Goal: Complete application form

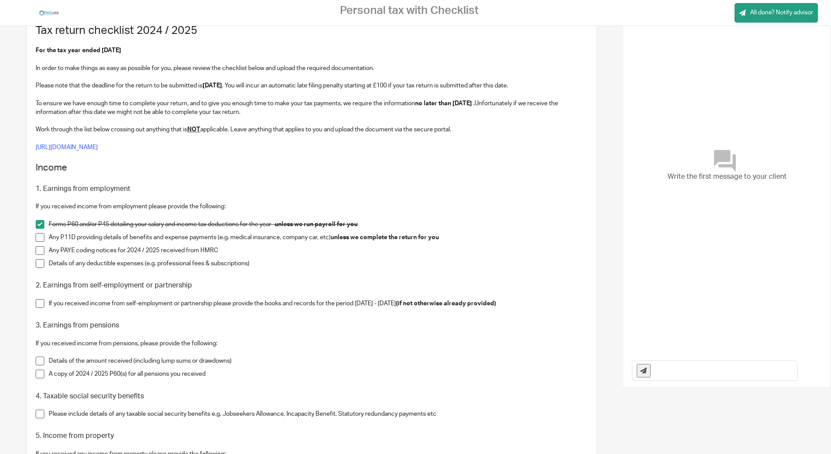
scroll to position [130, 0]
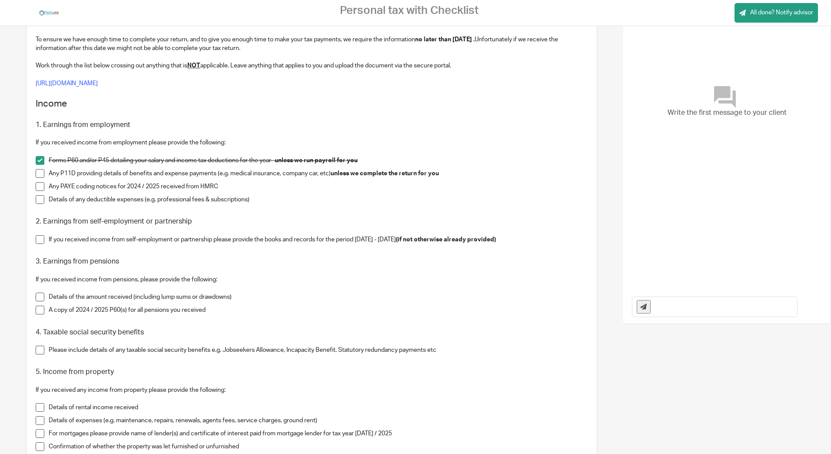
click at [41, 241] on span at bounding box center [40, 239] width 9 height 9
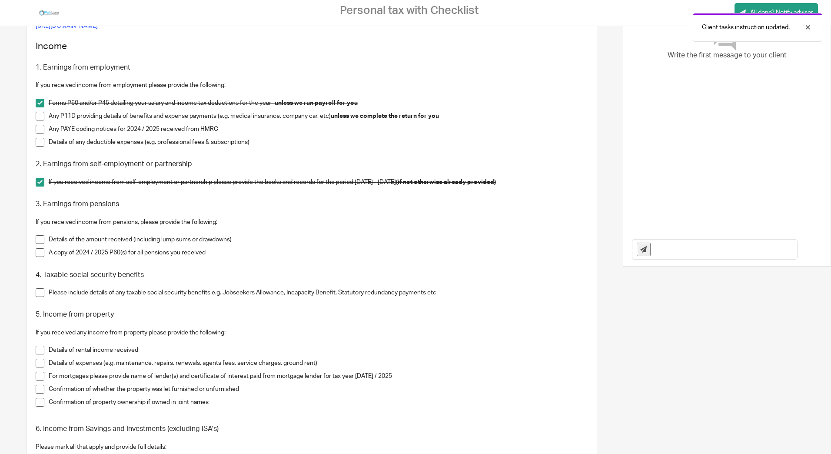
scroll to position [217, 0]
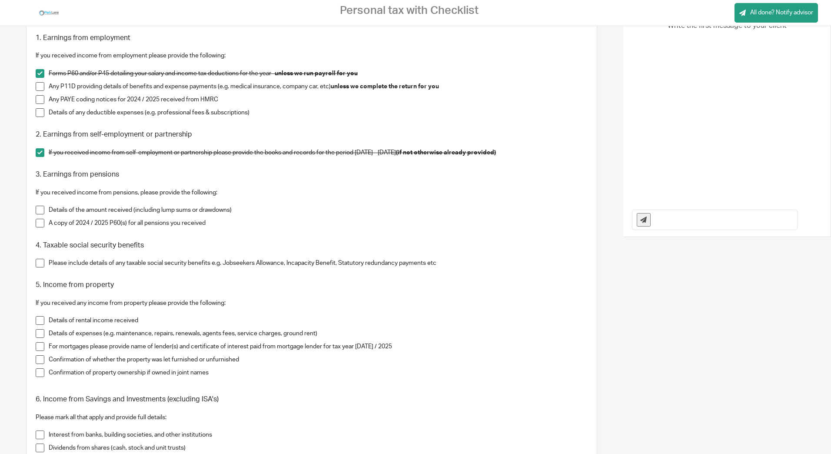
click at [40, 209] on span at bounding box center [40, 210] width 9 height 9
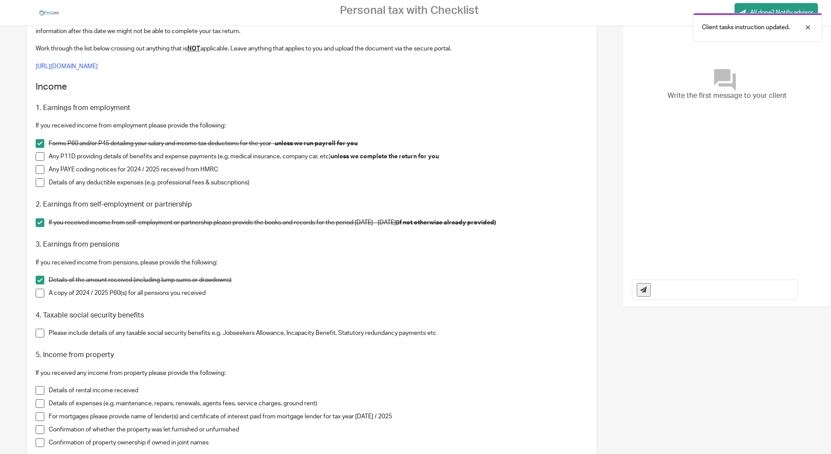
scroll to position [130, 0]
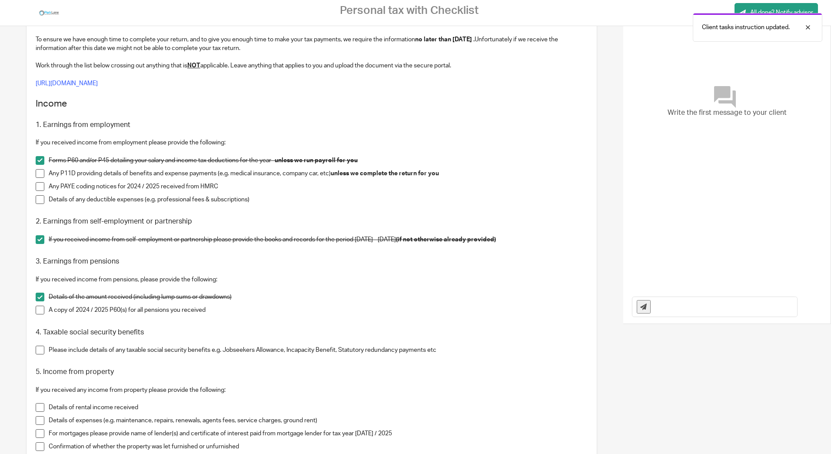
click at [697, 306] on input "text" at bounding box center [726, 307] width 142 height 20
type input "2"
type input "1 All my earnings are from AC"
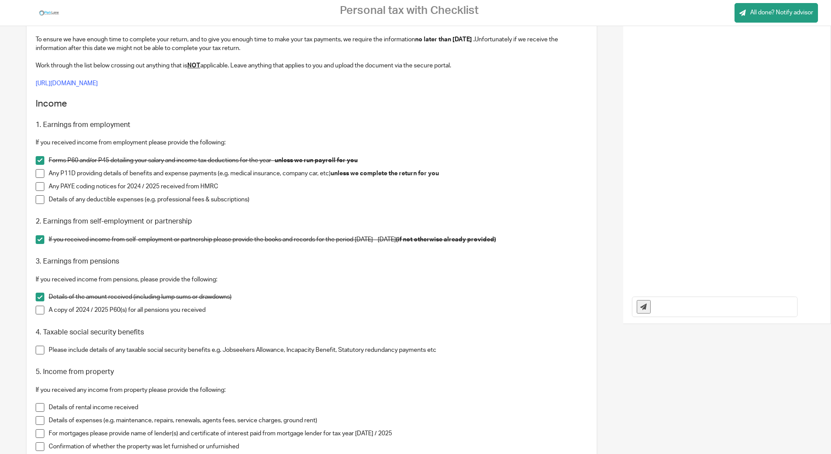
click at [678, 308] on input "text" at bounding box center [726, 307] width 142 height 20
type input "2 All my earnings are from AC"
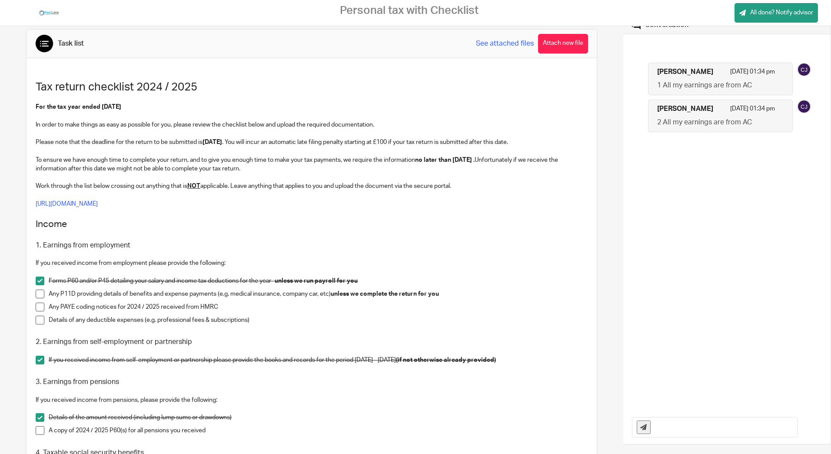
scroll to position [0, 0]
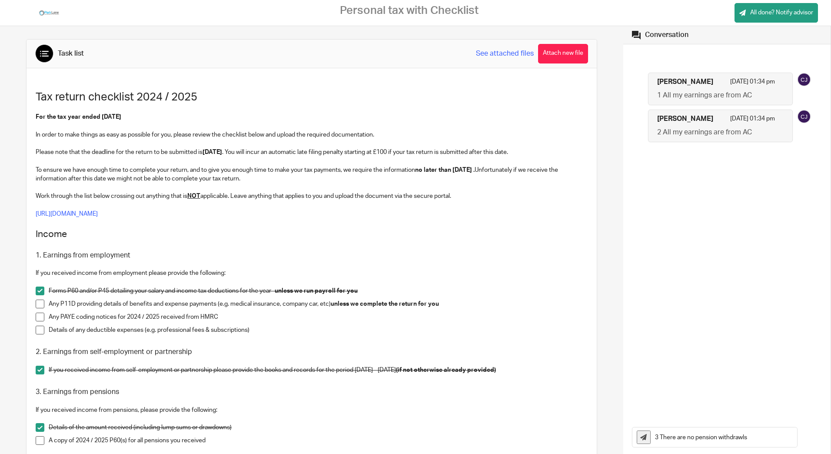
click at [731, 442] on input "3 There are no pension withdrawls" at bounding box center [726, 437] width 142 height 20
type input "3 There are no pension withdrawals or income"
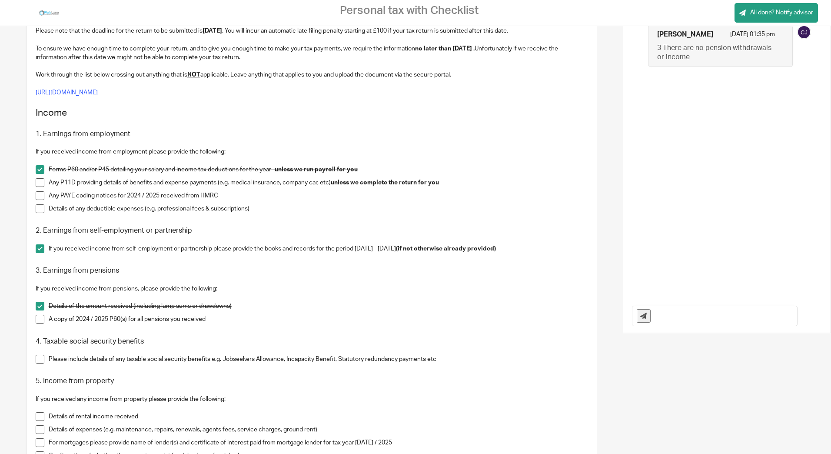
scroll to position [130, 0]
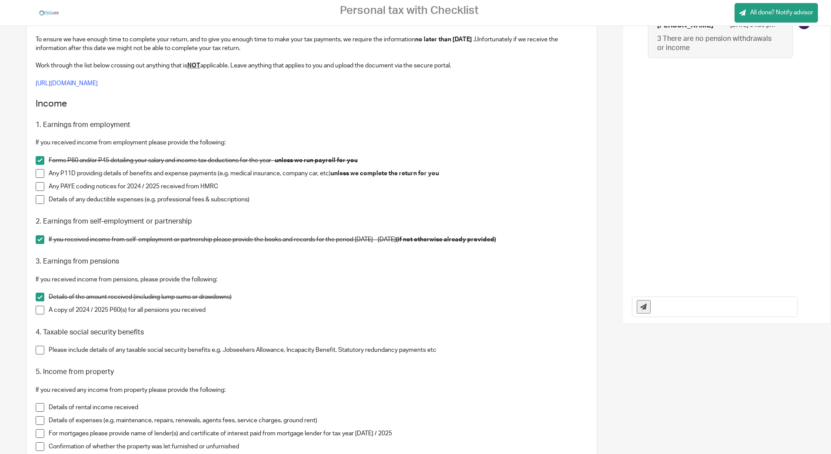
click at [40, 352] on span at bounding box center [40, 350] width 9 height 9
click at [704, 310] on input "text" at bounding box center [726, 307] width 142 height 20
type input "4 no taxable benifits"
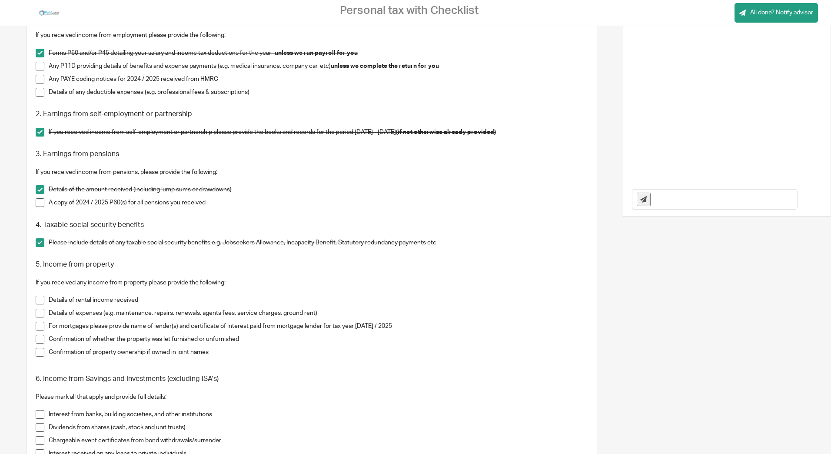
scroll to position [261, 0]
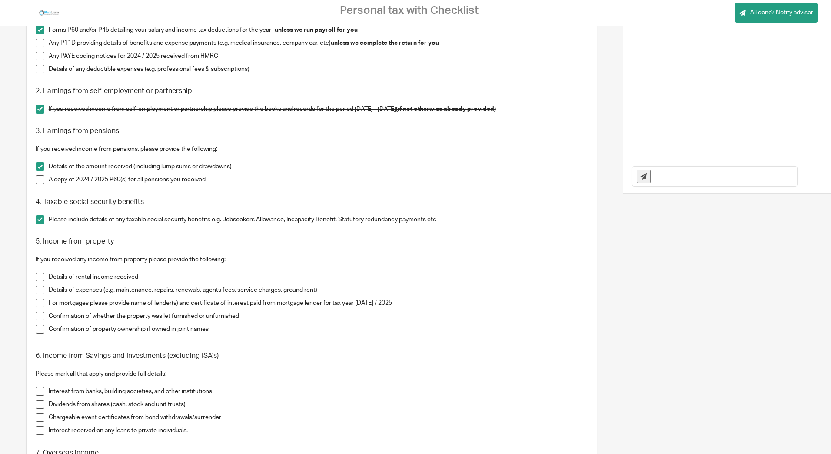
click at [40, 276] on span at bounding box center [40, 277] width 9 height 9
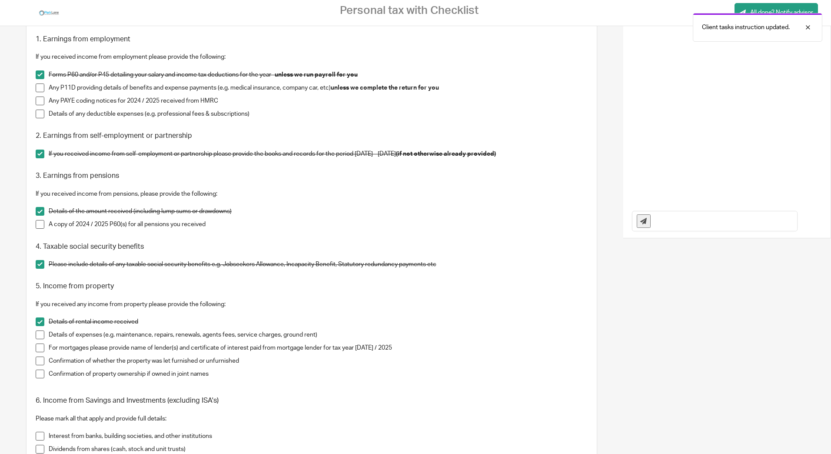
scroll to position [130, 0]
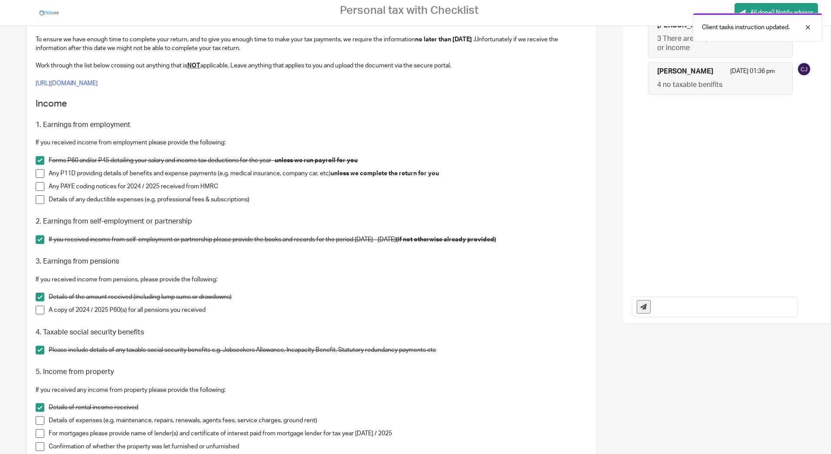
click at [689, 308] on input "text" at bounding box center [726, 307] width 142 height 20
type input "N"
type input "5 no income from rental"
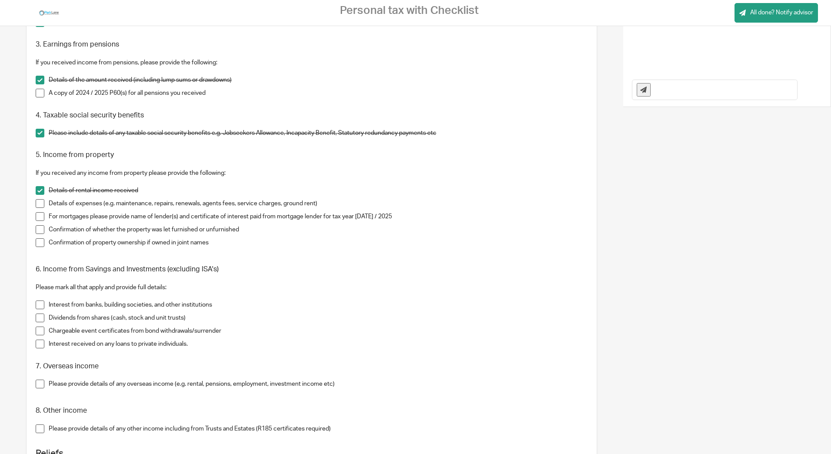
scroll to position [348, 0]
click at [40, 305] on span at bounding box center [40, 304] width 9 height 9
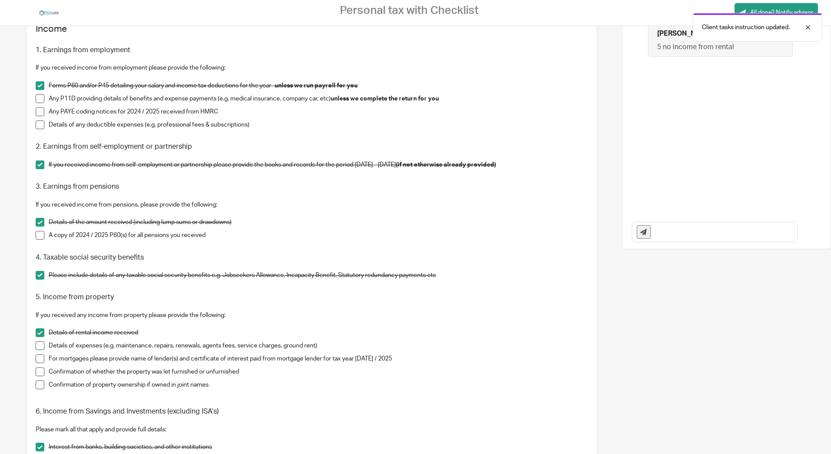
scroll to position [174, 0]
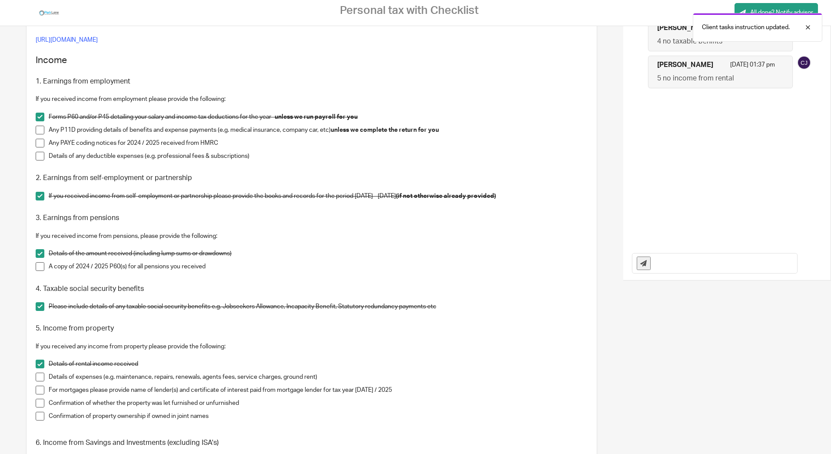
click at [696, 266] on input "text" at bounding box center [726, 263] width 142 height 20
click at [655, 260] on input "I only have money" at bounding box center [726, 263] width 142 height 20
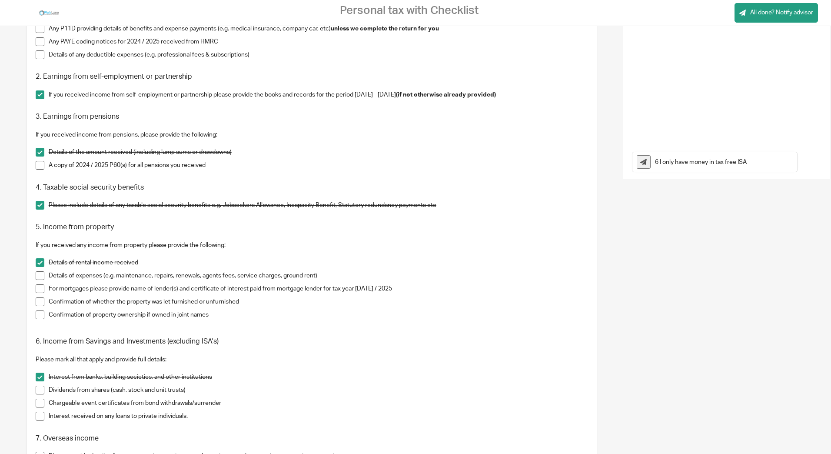
scroll to position [304, 0]
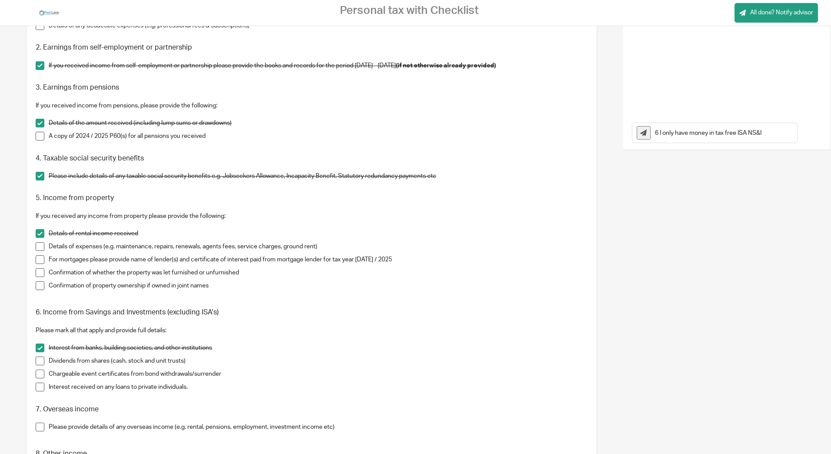
type input "6 I only have money in tax free ISA NS&I"
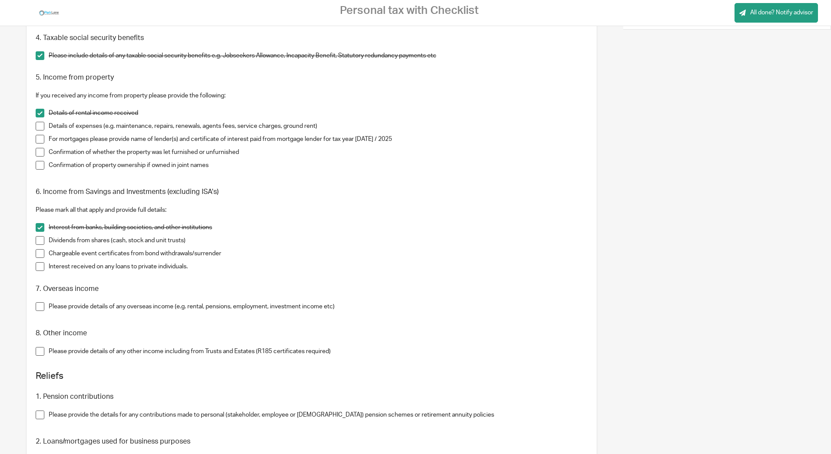
scroll to position [435, 0]
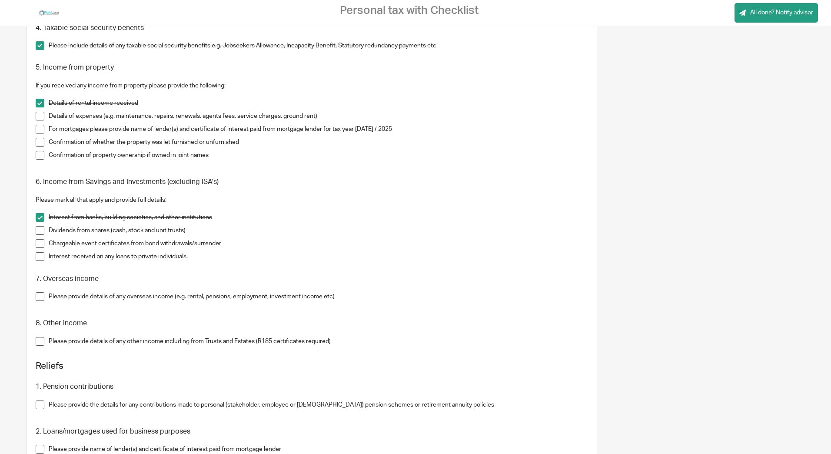
click at [41, 296] on span at bounding box center [40, 296] width 9 height 9
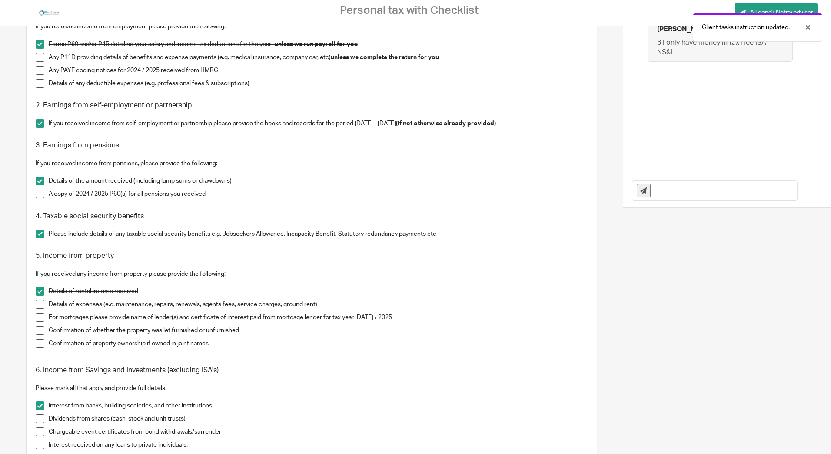
scroll to position [217, 0]
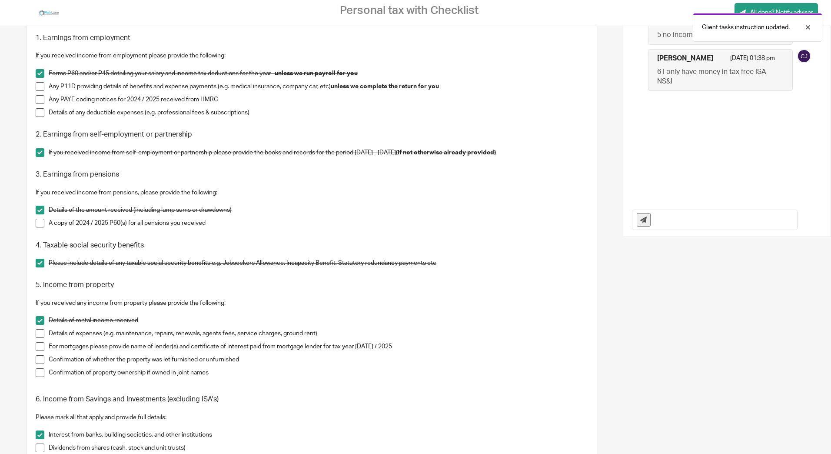
click at [683, 220] on input "text" at bounding box center [726, 220] width 142 height 20
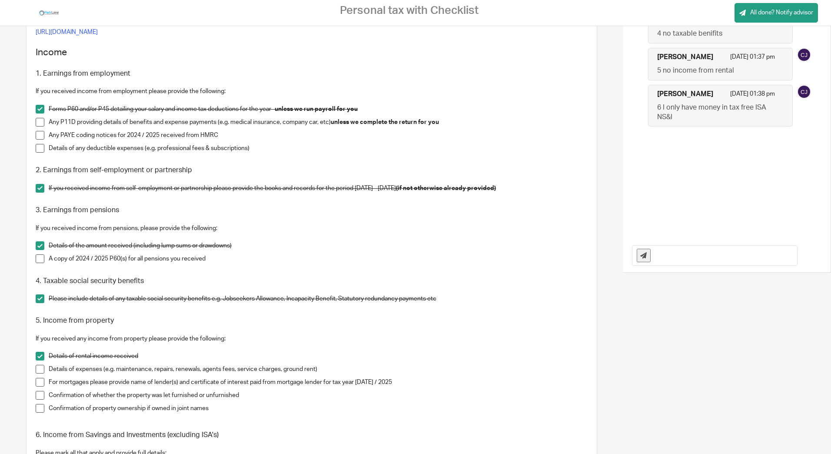
scroll to position [174, 0]
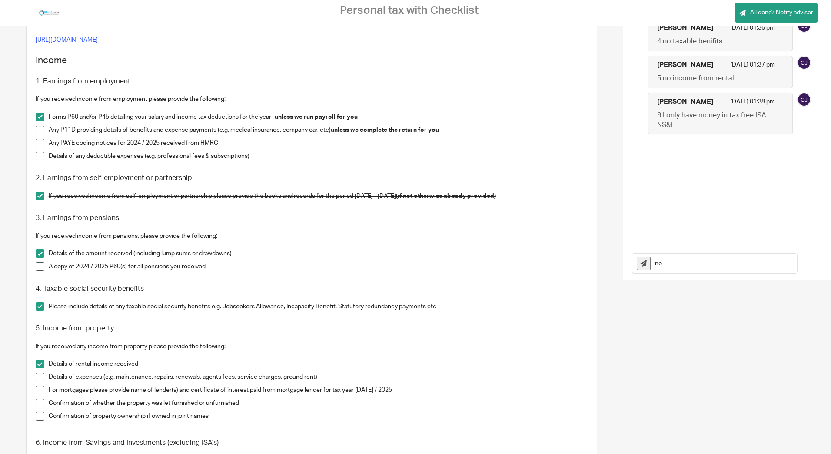
type input "n"
type input "7 No overseas income"
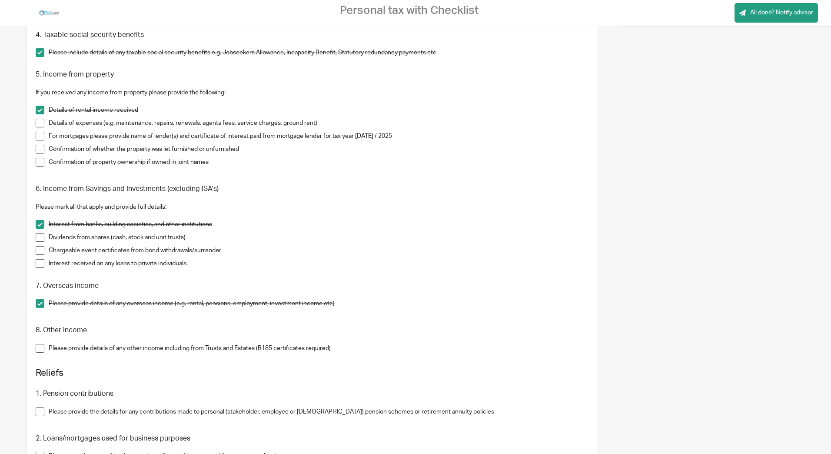
scroll to position [478, 0]
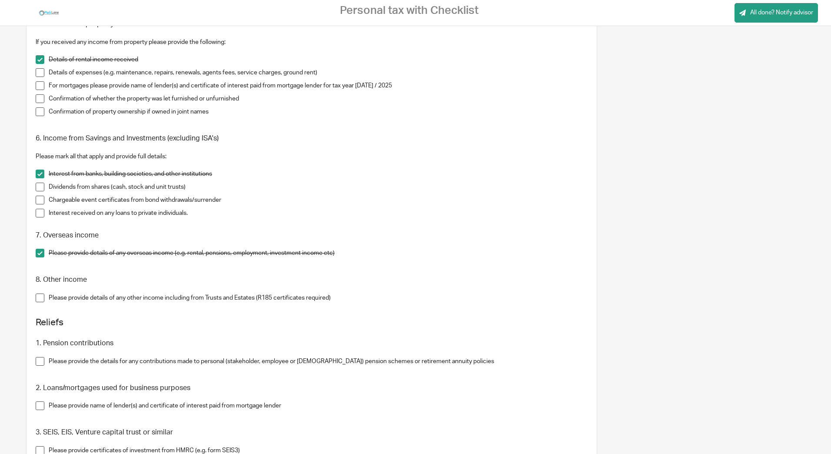
click at [37, 298] on span at bounding box center [40, 297] width 9 height 9
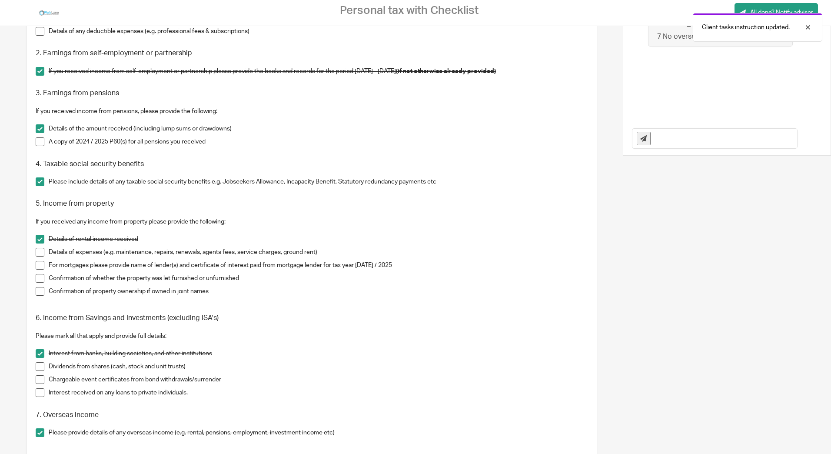
scroll to position [261, 0]
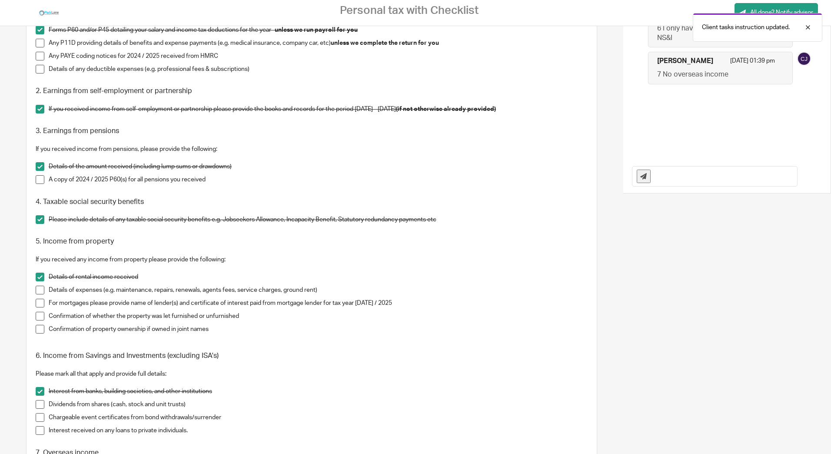
click at [677, 186] on input "text" at bounding box center [726, 176] width 142 height 20
type input "8 No other income"
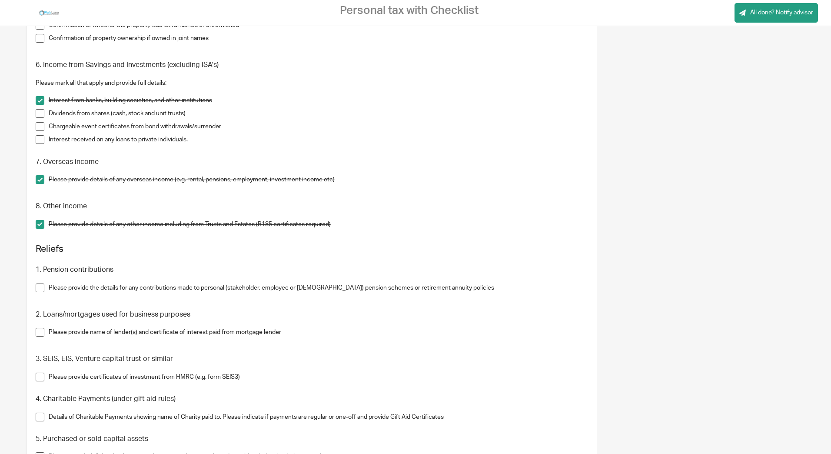
scroll to position [565, 0]
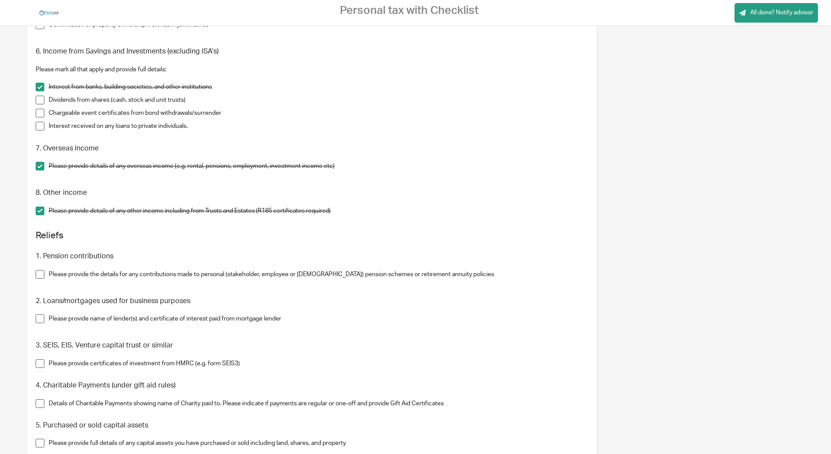
click at [37, 277] on span at bounding box center [40, 274] width 9 height 9
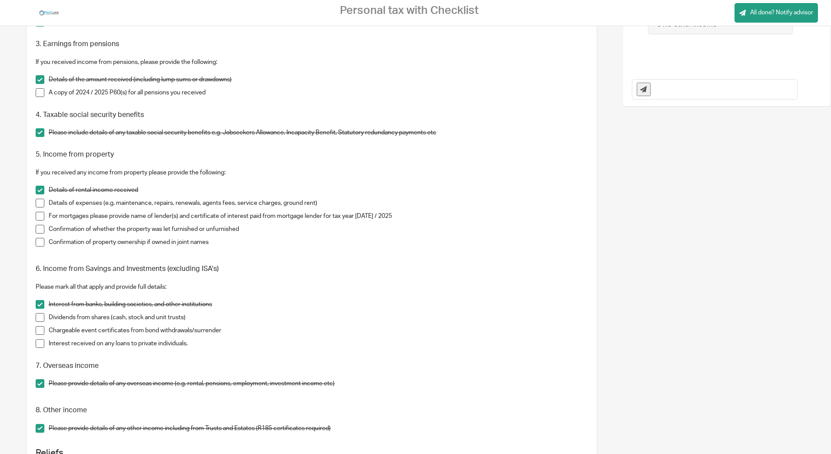
click at [699, 98] on input "text" at bounding box center [726, 90] width 142 height 20
type input "8 No pension contributions made"
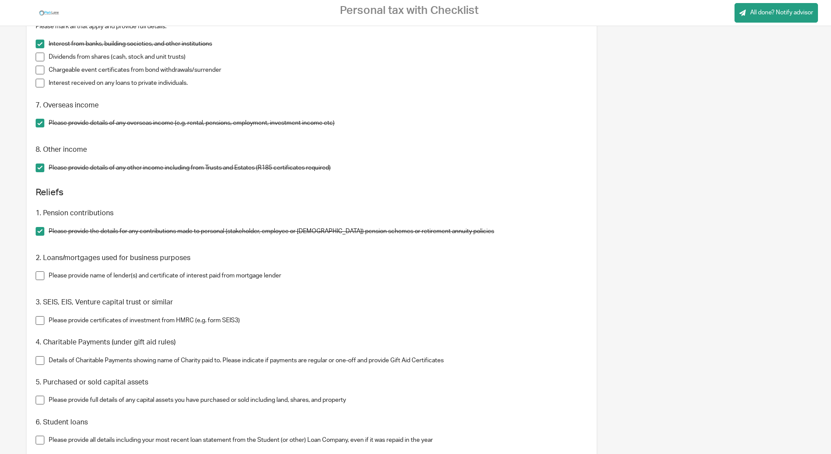
scroll to position [609, 0]
click at [38, 276] on span at bounding box center [40, 275] width 9 height 9
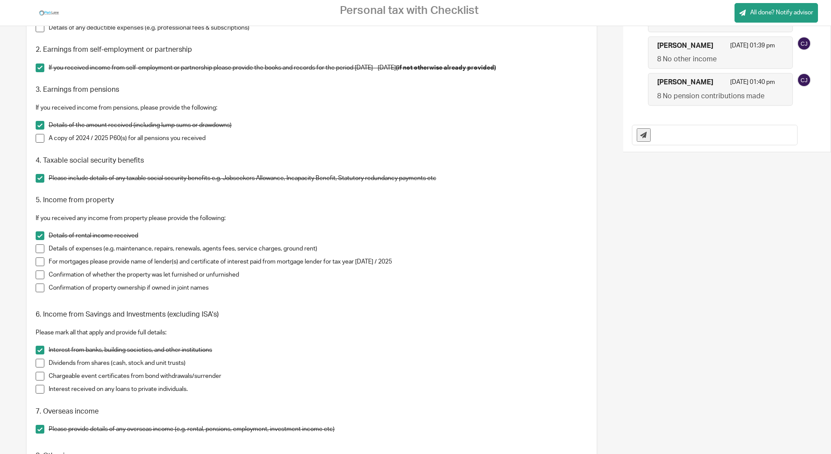
scroll to position [261, 0]
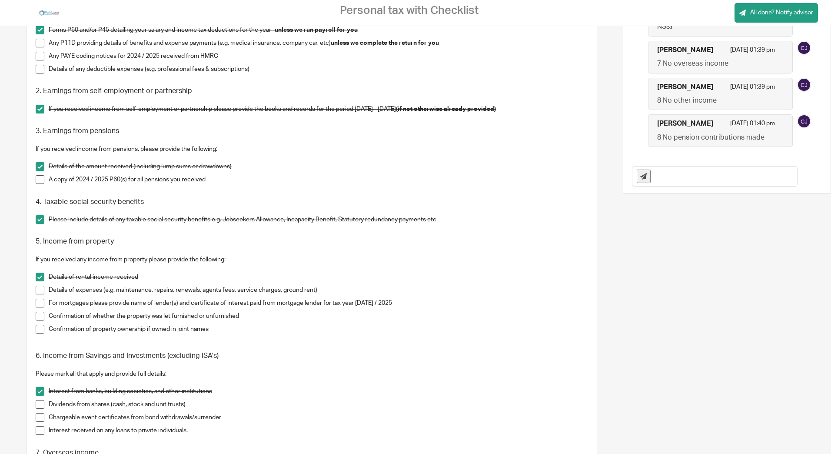
drag, startPoint x: 715, startPoint y: 134, endPoint x: 670, endPoint y: 143, distance: 45.3
click at [730, 133] on p "[DATE] 01:40 pm" at bounding box center [752, 125] width 45 height 13
click at [656, 174] on input "text" at bounding box center [726, 176] width 142 height 20
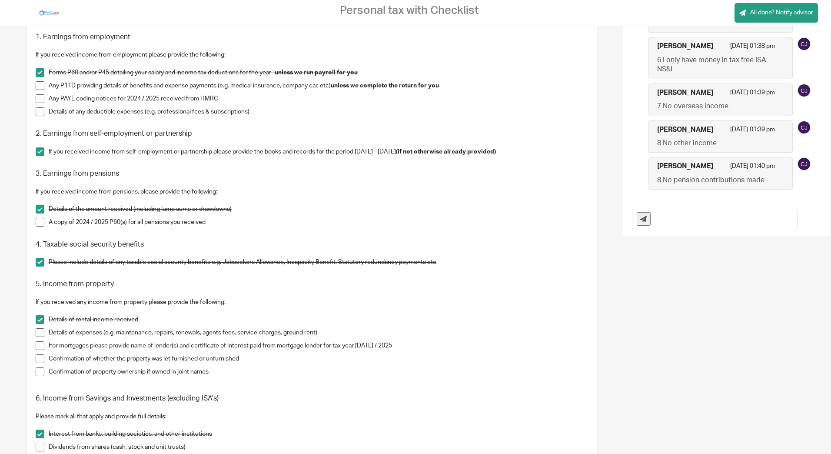
scroll to position [217, 0]
type input "For Reliefs"
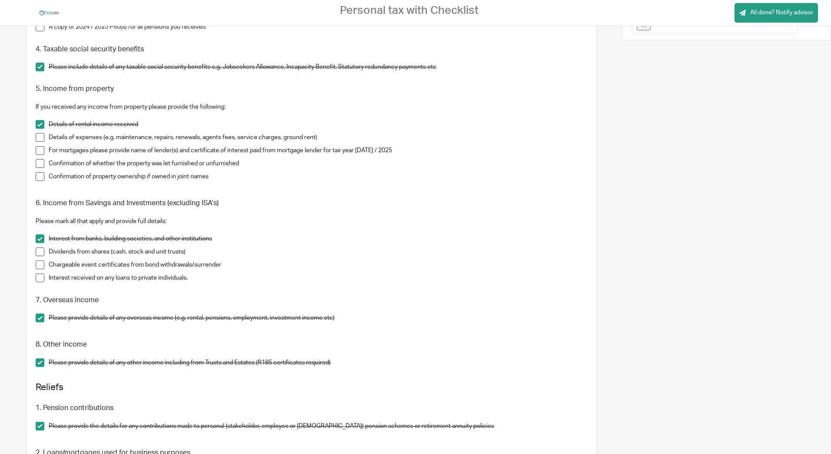
scroll to position [261, 0]
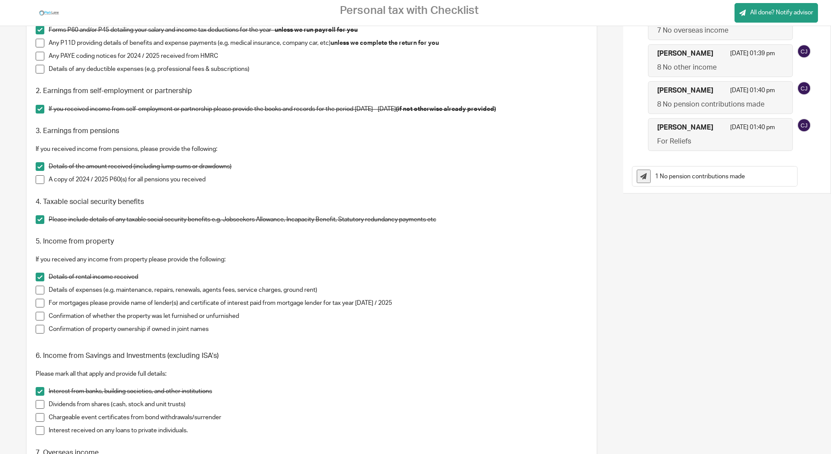
type input "1 No pension contributions made"
type input "2 Mortgage interest details in xls to follow"
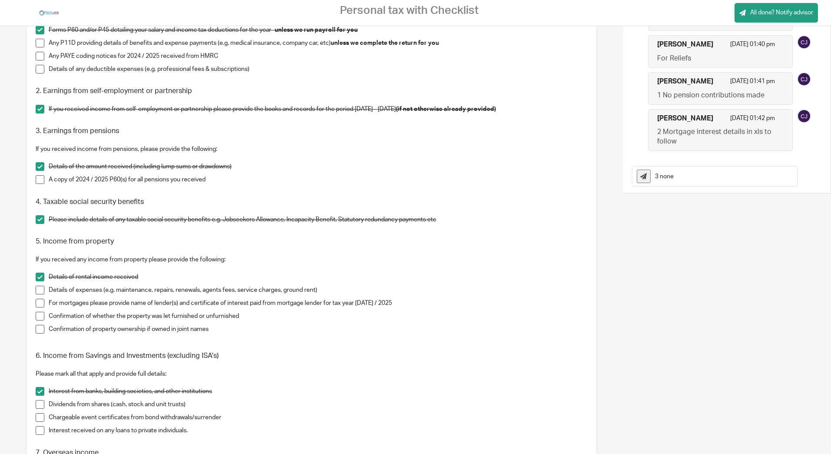
type input "3 none"
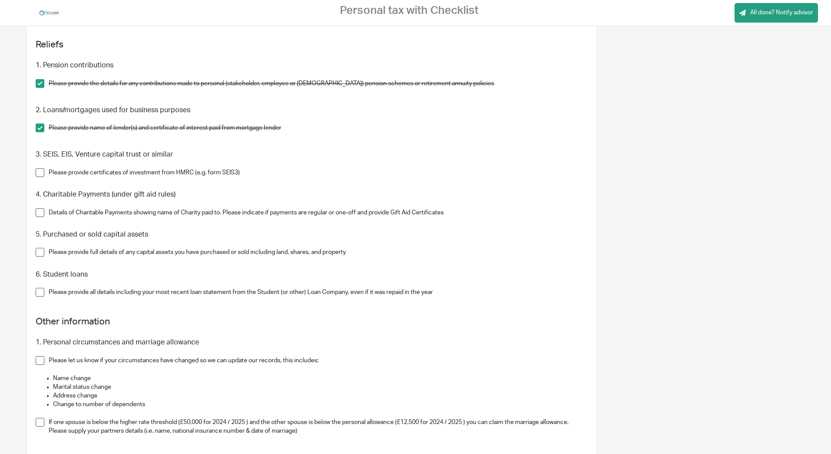
scroll to position [739, 0]
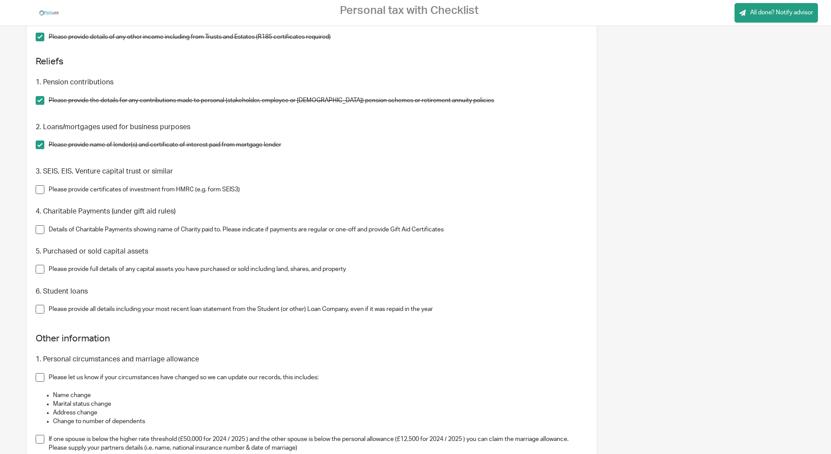
click at [38, 193] on span at bounding box center [40, 189] width 9 height 9
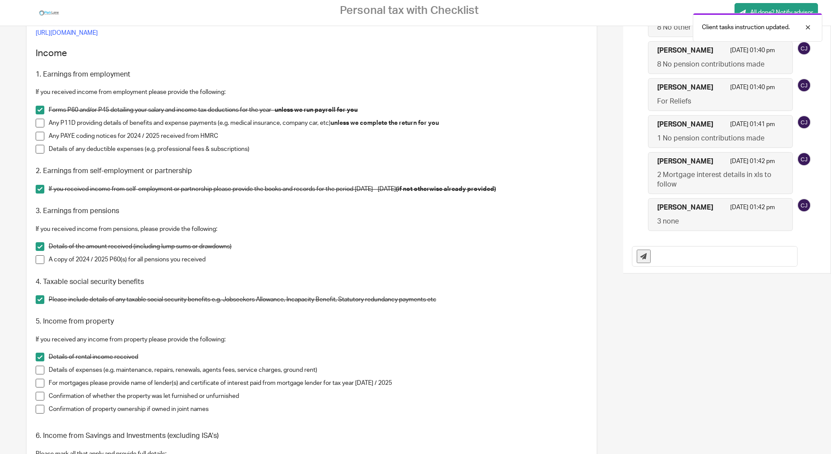
scroll to position [174, 0]
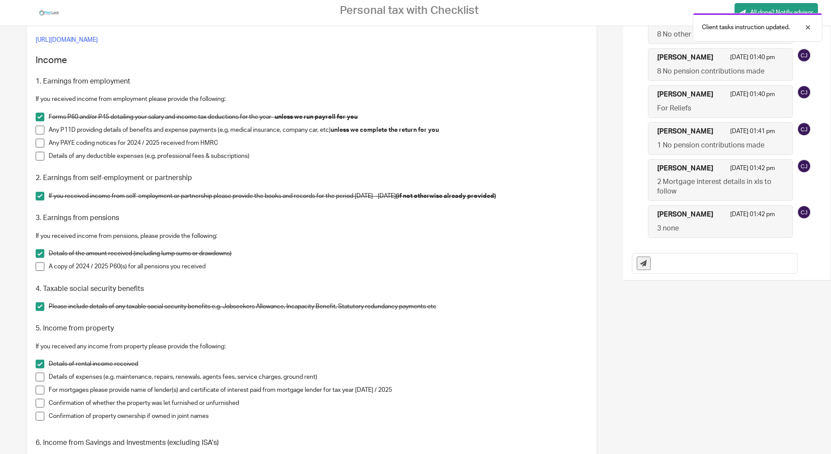
click at [683, 271] on input "text" at bounding box center [726, 263] width 142 height 20
type input "3 Charitable payments detailed in XLS"
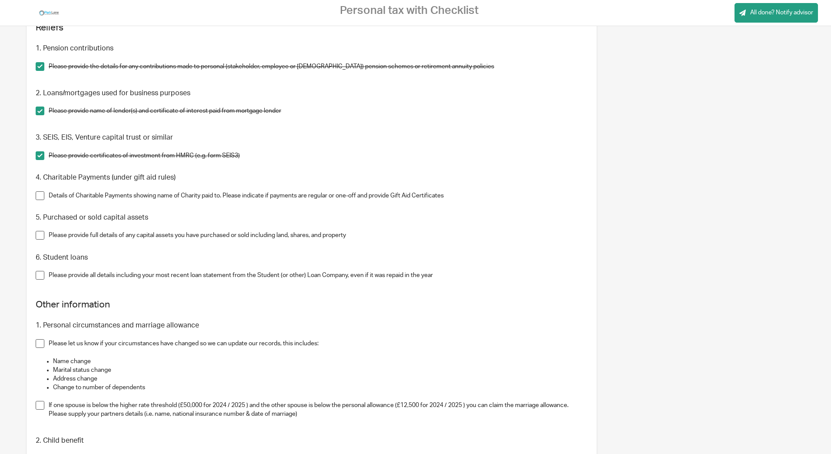
scroll to position [782, 0]
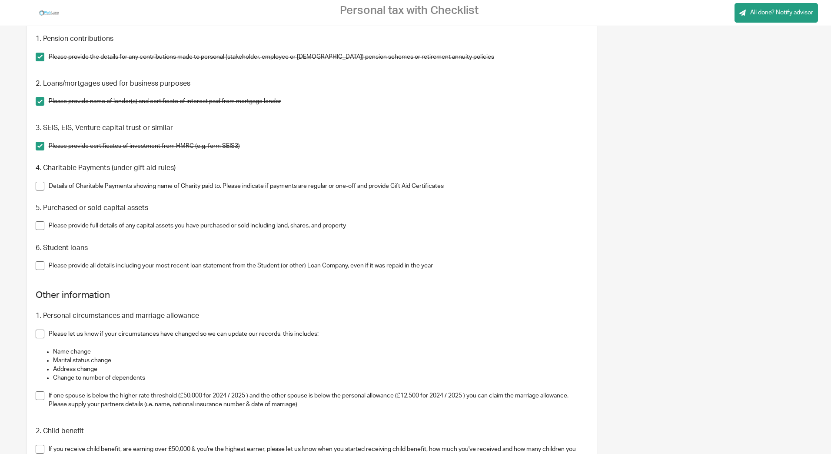
click at [37, 183] on span at bounding box center [40, 186] width 9 height 9
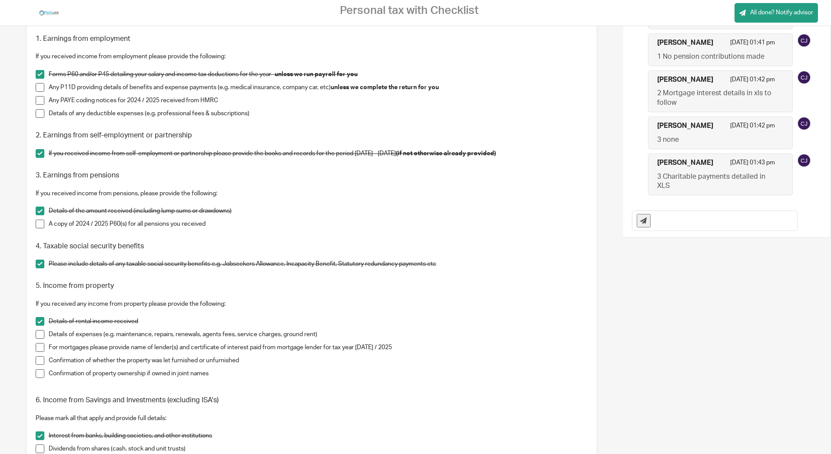
scroll to position [130, 0]
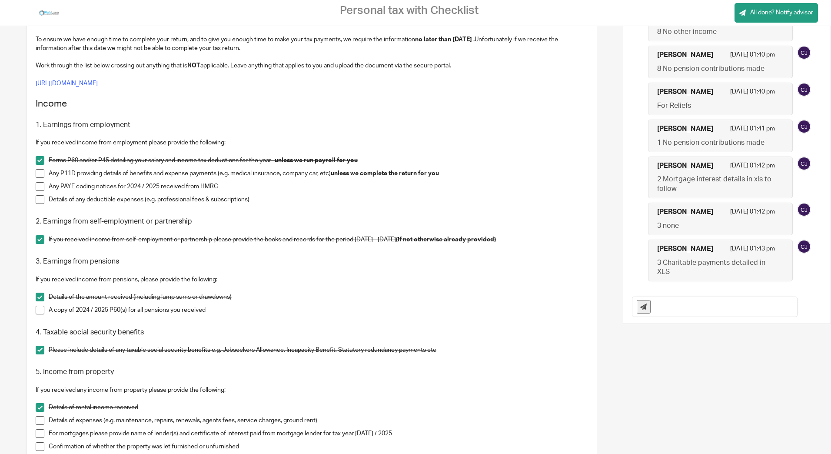
click at [679, 304] on input "text" at bounding box center [726, 307] width 142 height 20
type input "5 no selling of assets"
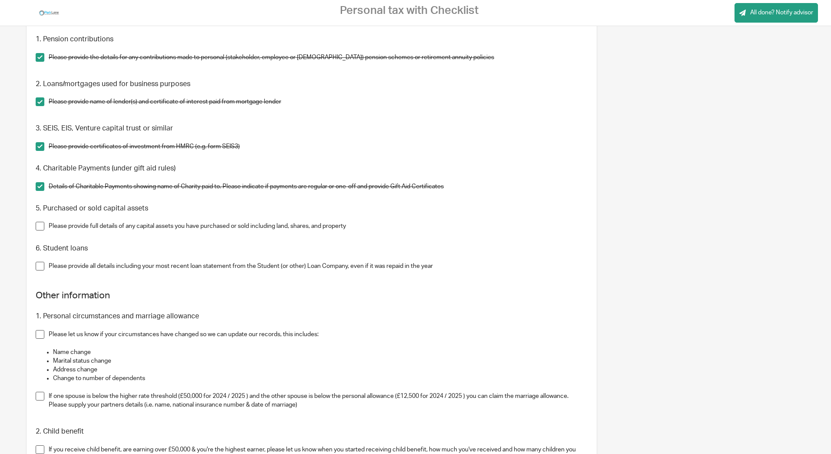
scroll to position [782, 0]
click at [39, 227] on span at bounding box center [40, 225] width 9 height 9
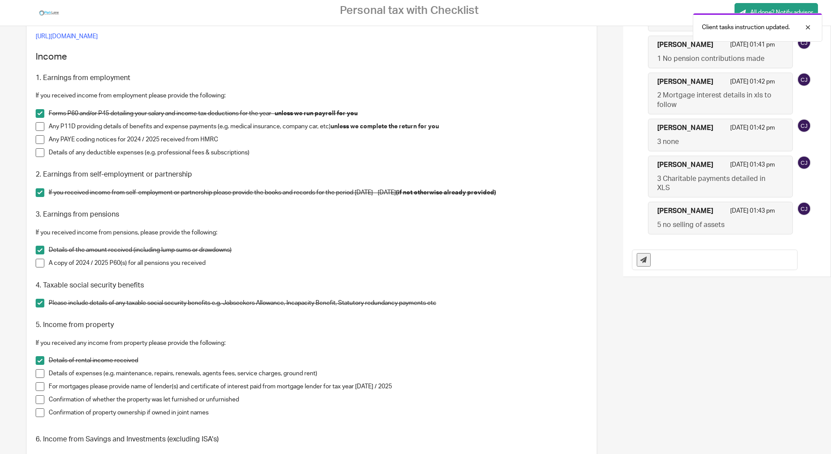
scroll to position [130, 0]
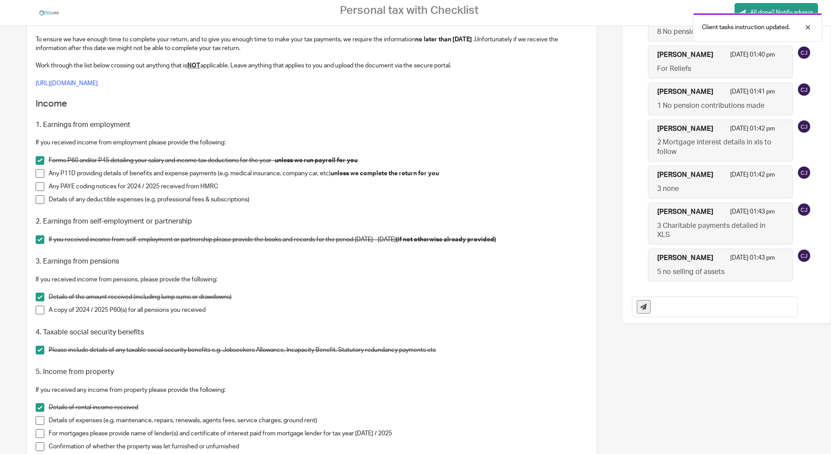
click at [670, 309] on input "text" at bounding box center [726, 307] width 142 height 20
type input "6 No student loans"
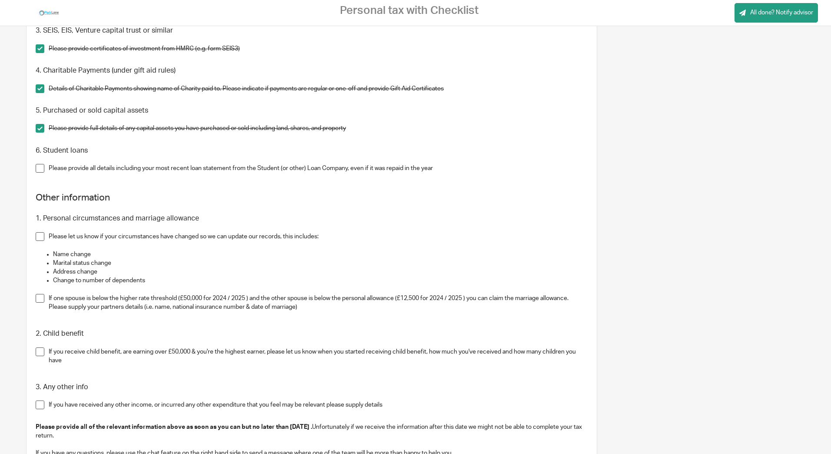
scroll to position [867, 0]
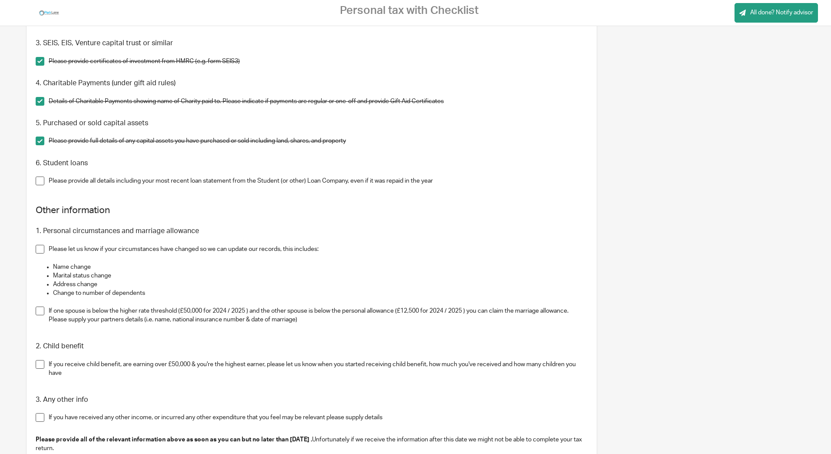
click at [40, 181] on span at bounding box center [40, 180] width 9 height 9
drag, startPoint x: 156, startPoint y: 290, endPoint x: 50, endPoint y: 266, distance: 109.7
click at [50, 266] on ul "Name change Marital status change Address change Change to number of dependents" at bounding box center [312, 280] width 553 height 35
copy ul "Name change Marital status change Address change Change to number of dependents"
click at [206, 266] on p "Name change" at bounding box center [320, 267] width 535 height 9
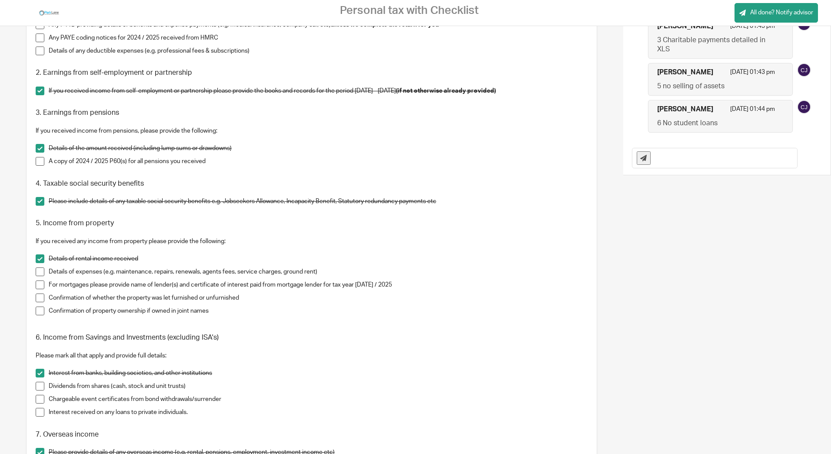
scroll to position [215, 0]
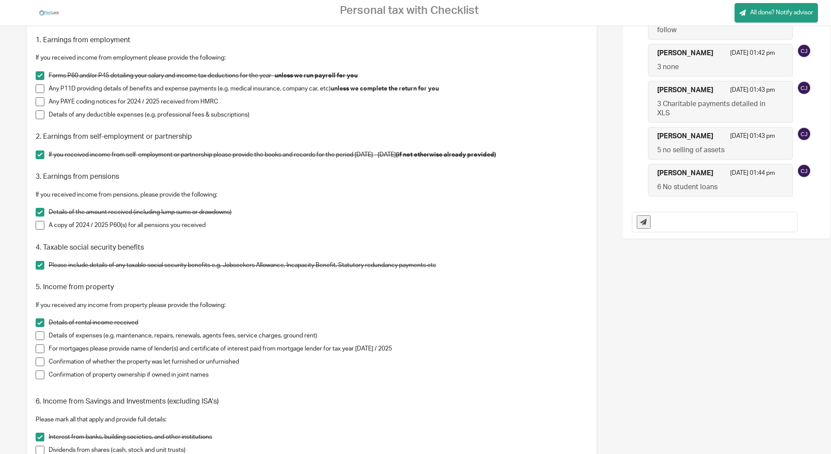
click at [689, 224] on input "text" at bounding box center [726, 222] width 142 height 20
type input "Other information"
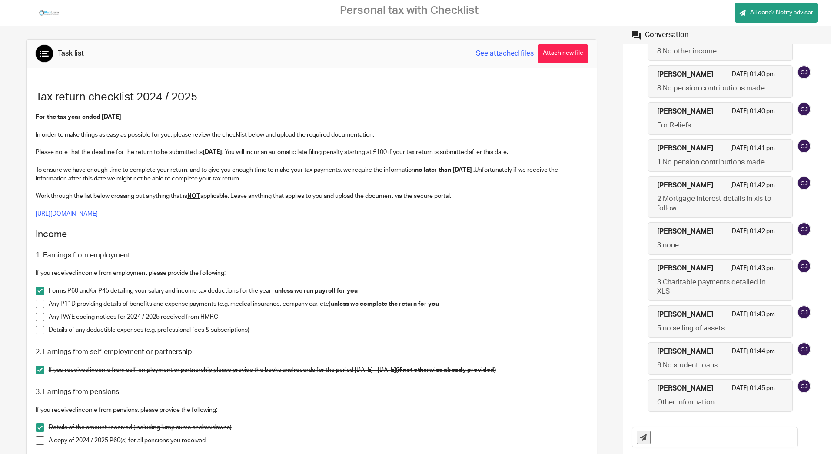
scroll to position [456, 0]
click at [679, 438] on input "text" at bounding box center [726, 437] width 142 height 20
type input "Personal circ not changed"
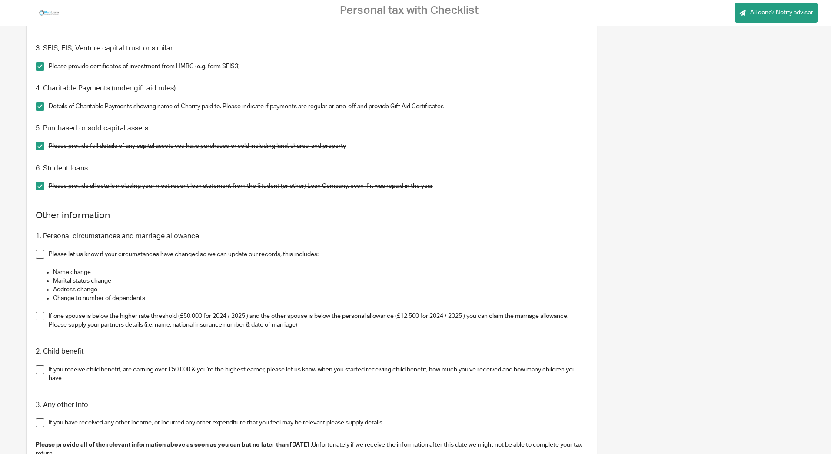
scroll to position [869, 0]
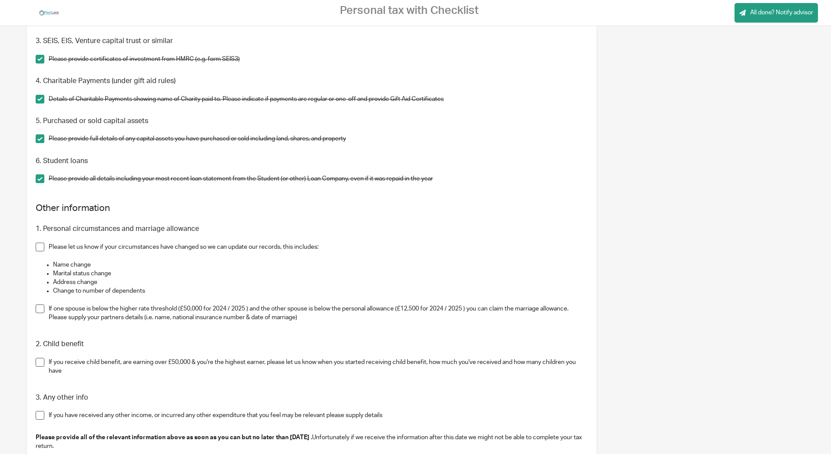
click at [40, 248] on span at bounding box center [40, 247] width 9 height 9
click at [40, 311] on span at bounding box center [40, 308] width 9 height 9
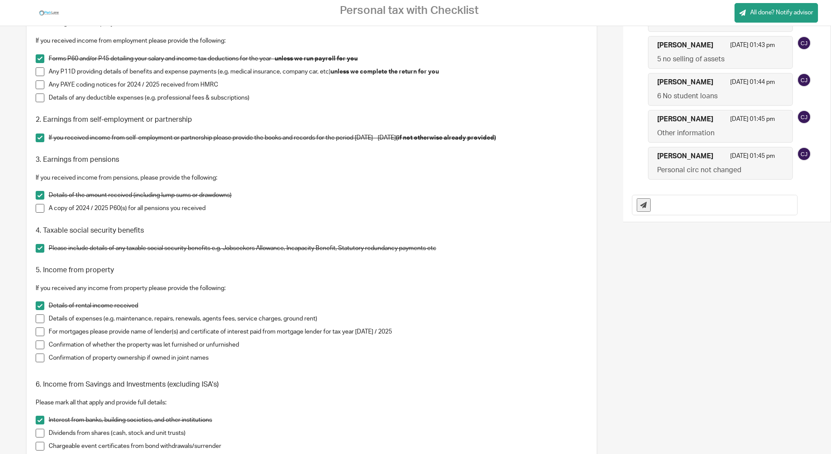
scroll to position [217, 0]
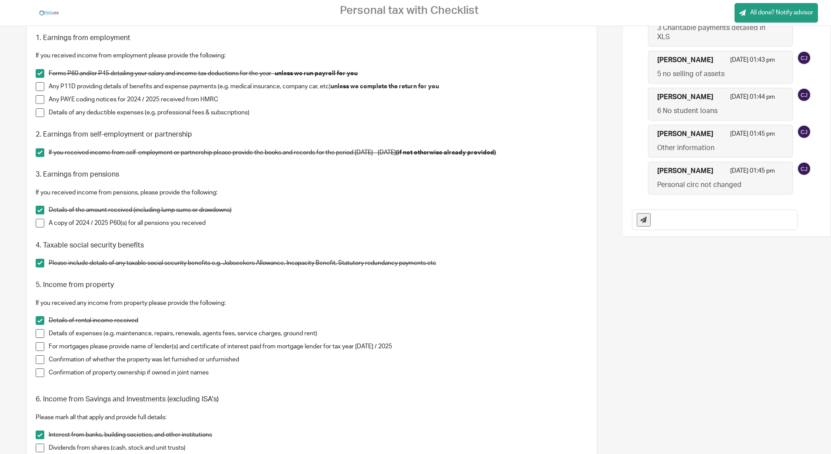
click at [662, 223] on input "text" at bounding box center [726, 220] width 142 height 20
click at [676, 223] on input "I do not recieve" at bounding box center [726, 220] width 142 height 20
type input "I do not receive child benifit"
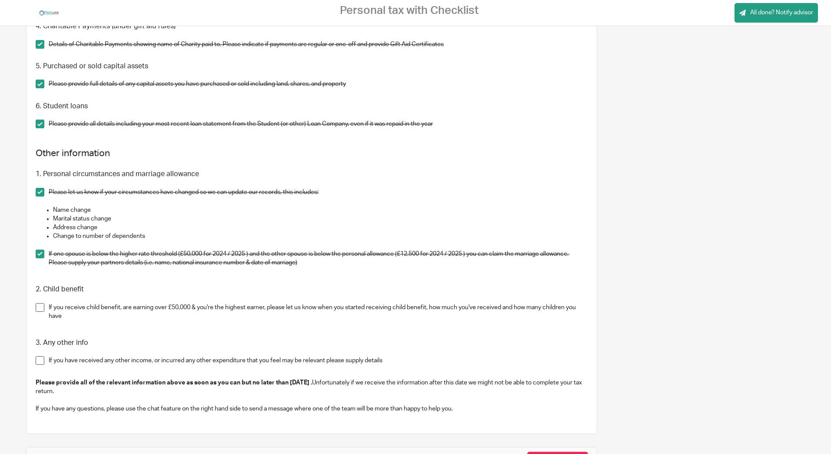
scroll to position [911, 0]
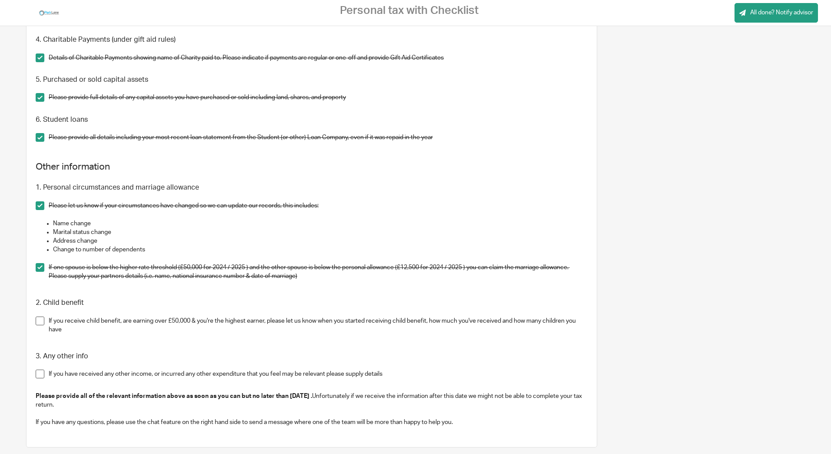
click at [38, 137] on span at bounding box center [40, 137] width 9 height 9
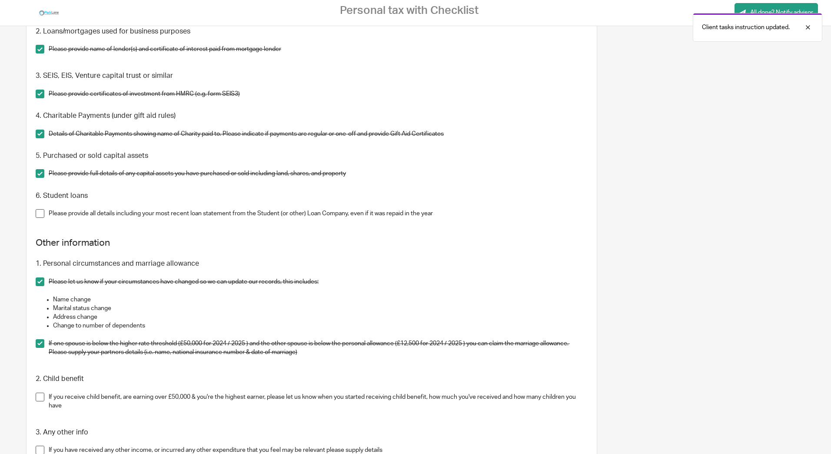
scroll to position [824, 0]
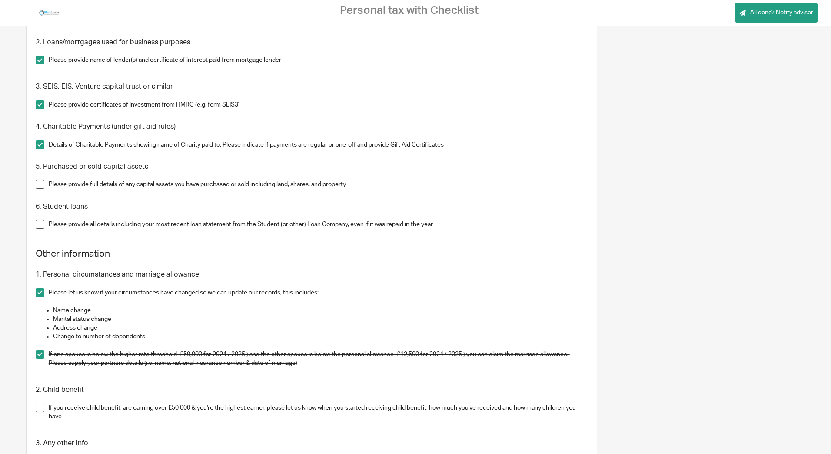
click at [39, 145] on span at bounding box center [40, 144] width 9 height 9
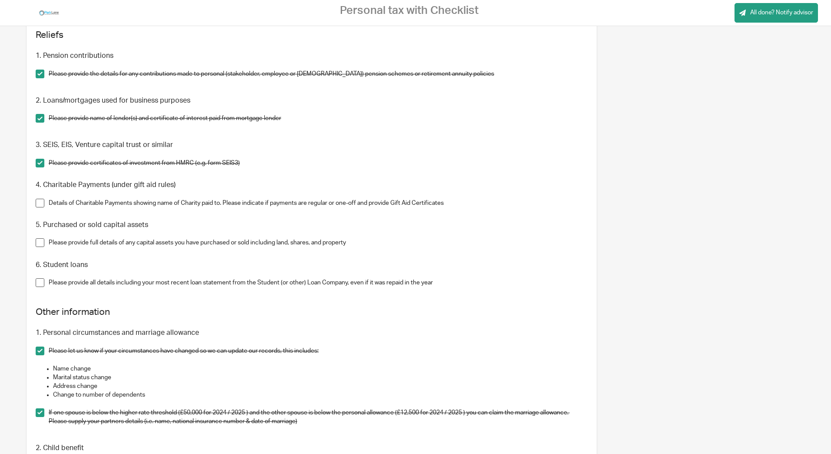
scroll to position [737, 0]
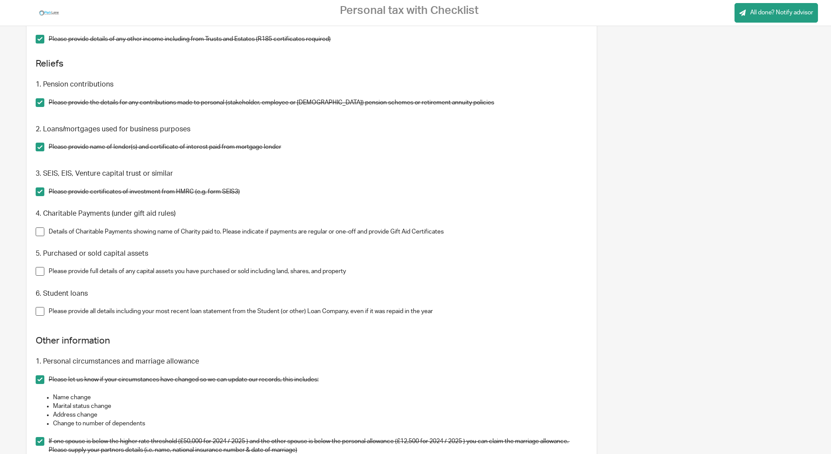
click at [41, 231] on span at bounding box center [40, 231] width 9 height 9
click at [40, 193] on span at bounding box center [40, 191] width 9 height 9
click at [39, 152] on li "Please provide name of lender(s) and certificate of interest paid from mortgage…" at bounding box center [312, 152] width 553 height 18
click at [37, 145] on span at bounding box center [40, 147] width 9 height 9
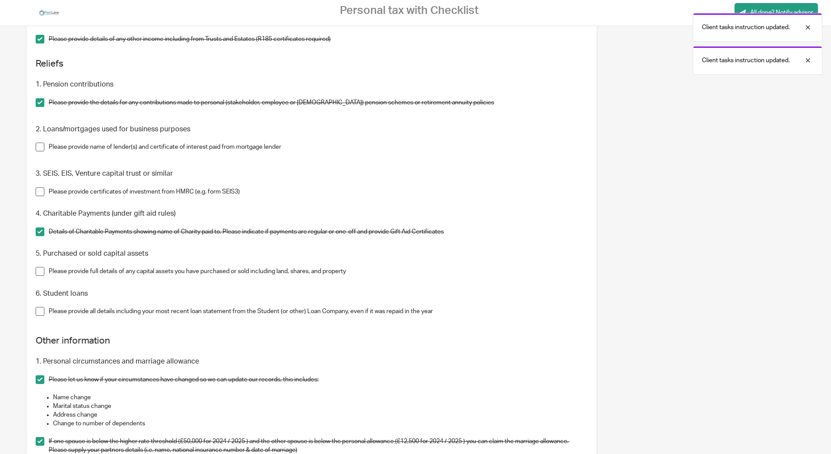
click at [40, 103] on span at bounding box center [40, 102] width 9 height 9
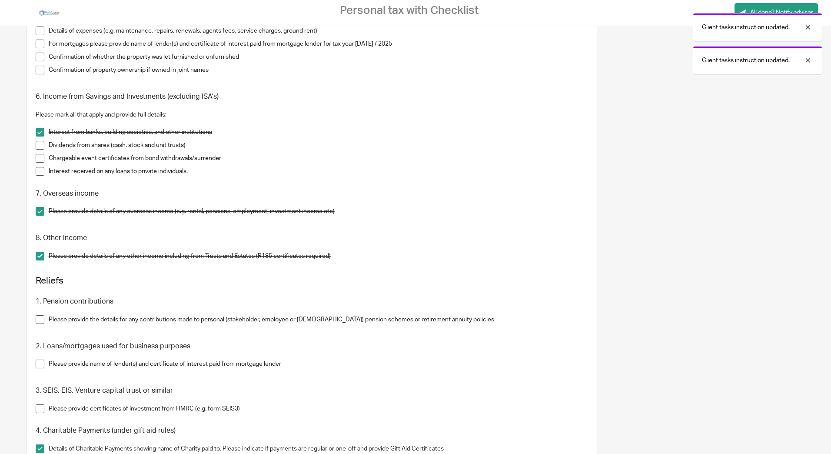
scroll to position [519, 0]
click at [40, 257] on span at bounding box center [40, 256] width 9 height 9
click at [39, 213] on span at bounding box center [40, 211] width 9 height 9
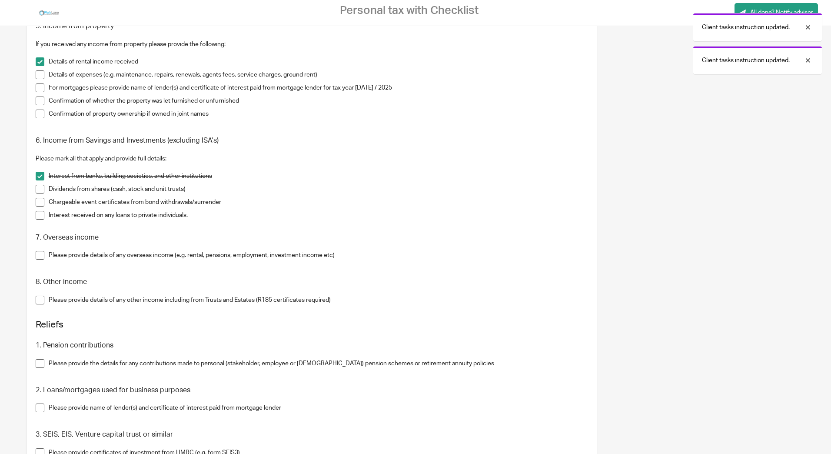
scroll to position [433, 0]
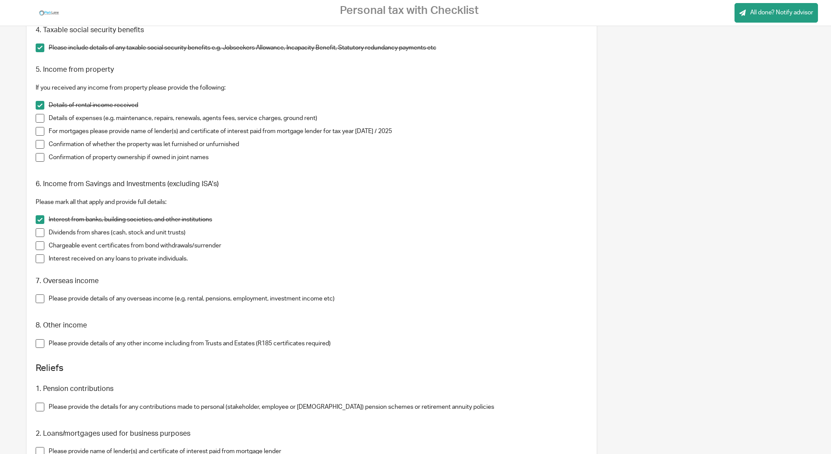
click at [41, 220] on span at bounding box center [40, 219] width 9 height 9
click at [40, 105] on span at bounding box center [40, 105] width 9 height 9
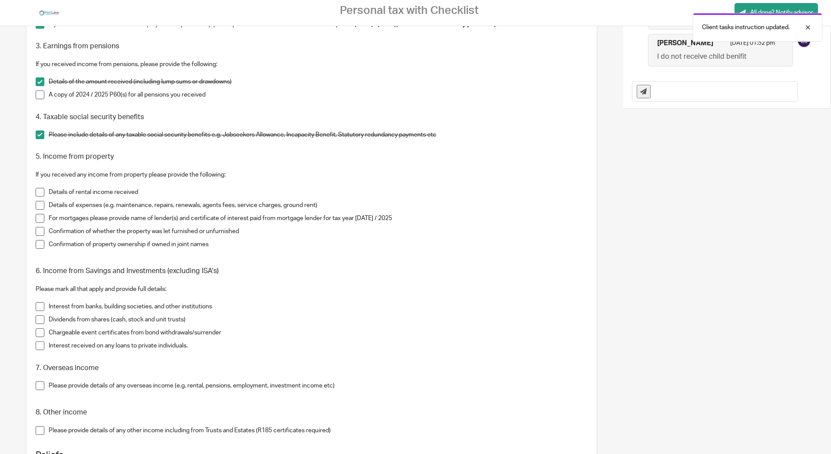
scroll to position [302, 0]
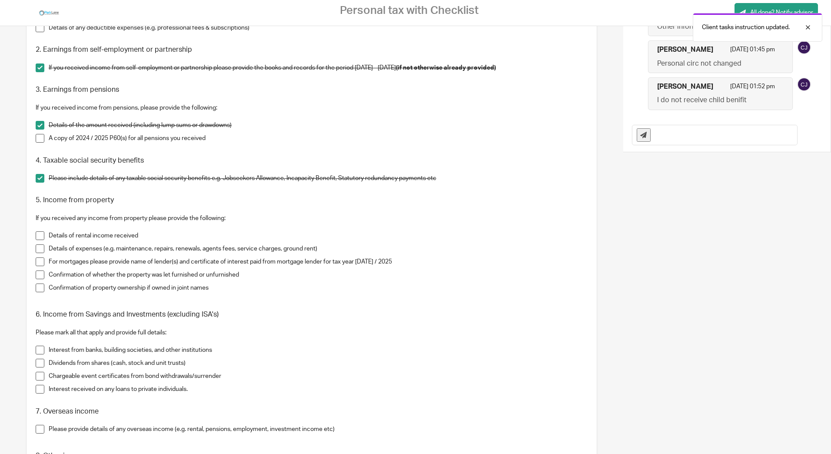
click at [41, 177] on span at bounding box center [40, 178] width 9 height 9
click at [40, 126] on span at bounding box center [40, 125] width 9 height 9
click at [38, 71] on span at bounding box center [40, 67] width 9 height 9
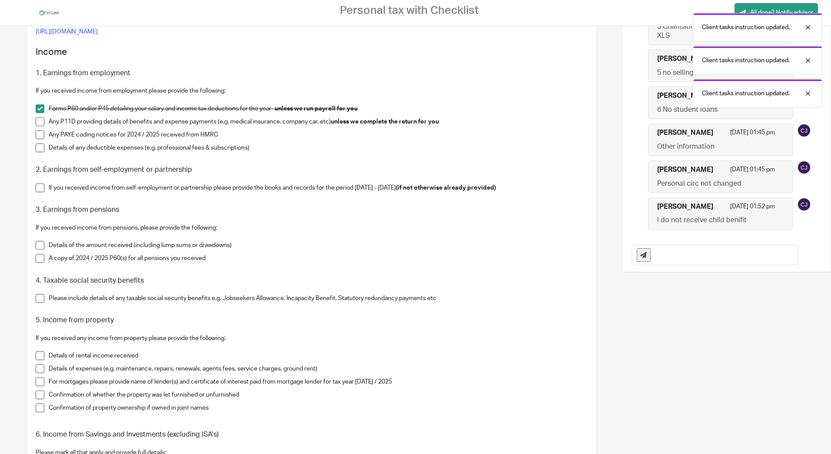
scroll to position [172, 0]
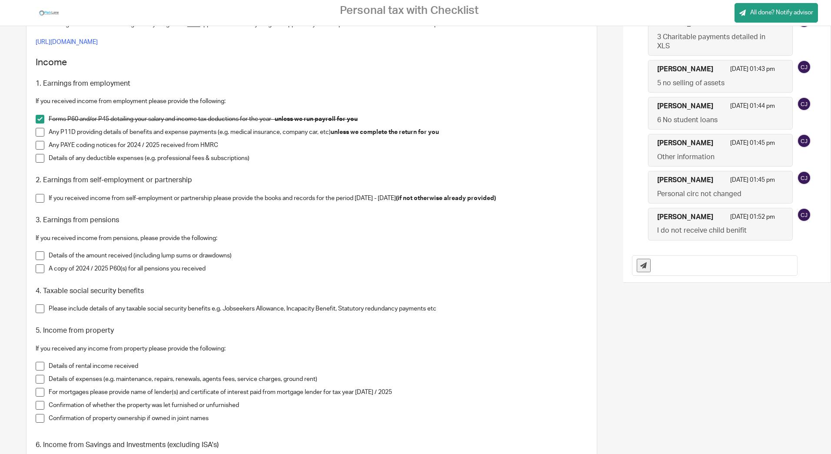
click at [41, 120] on span at bounding box center [40, 119] width 9 height 9
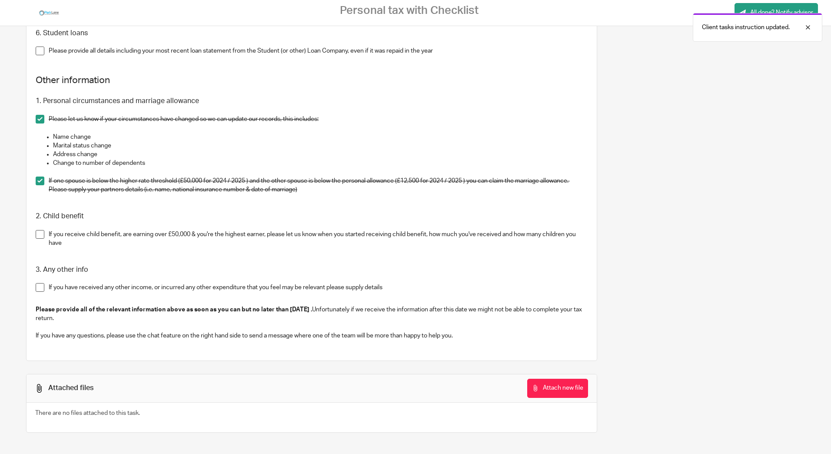
scroll to position [998, 0]
click at [38, 120] on span at bounding box center [40, 118] width 9 height 9
click at [39, 180] on span at bounding box center [40, 180] width 9 height 9
